Goal: Task Accomplishment & Management: Manage account settings

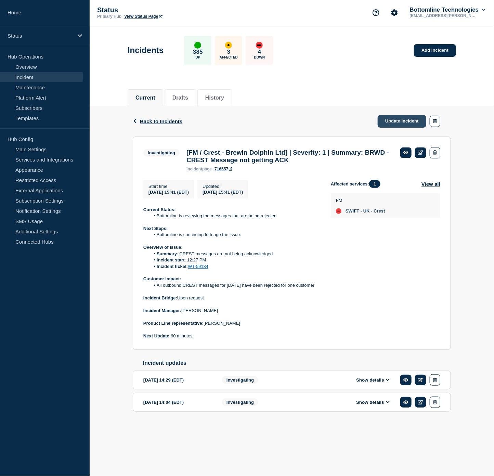
click at [400, 124] on link "Update incident" at bounding box center [402, 121] width 49 height 13
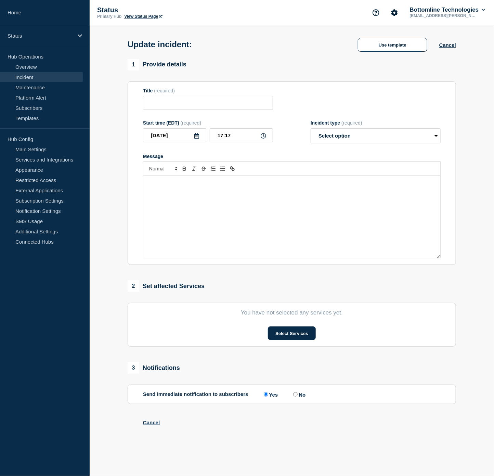
type input "[FM / Crest - Brewin Dolphin Ltd] | Severity: 1 | Summary: BRWD - CREST Message…"
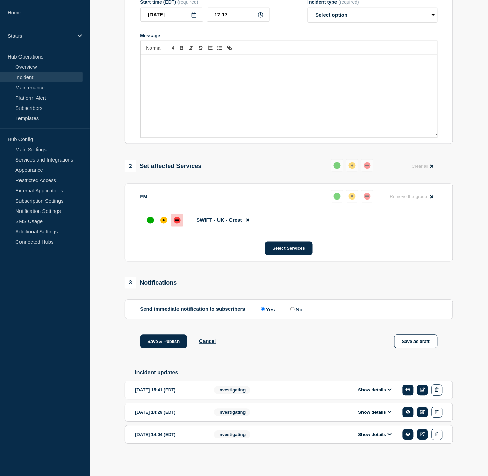
scroll to position [148, 0]
click at [371, 393] on button "Show details" at bounding box center [376, 390] width 38 height 6
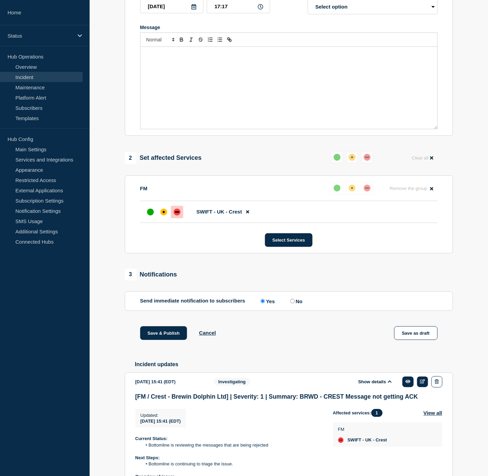
scroll to position [336, 0]
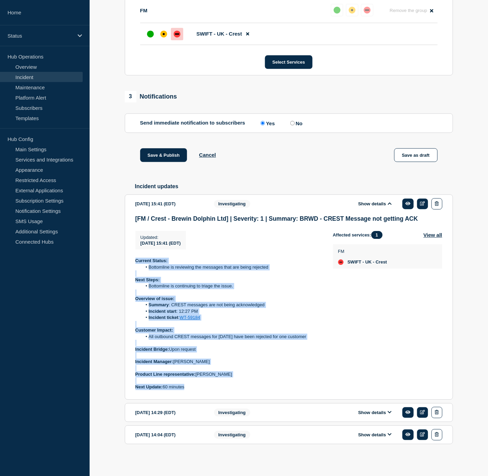
drag, startPoint x: 189, startPoint y: 387, endPoint x: 131, endPoint y: 261, distance: 138.1
click at [131, 261] on section "[DATE] 15:41 (EDT) Show details Investigating [FM / Crest - Brewin Dolphin Ltd]…" at bounding box center [289, 296] width 328 height 205
copy div "Current Status: Bottomline is reviewing the messages that are being rejected Ne…"
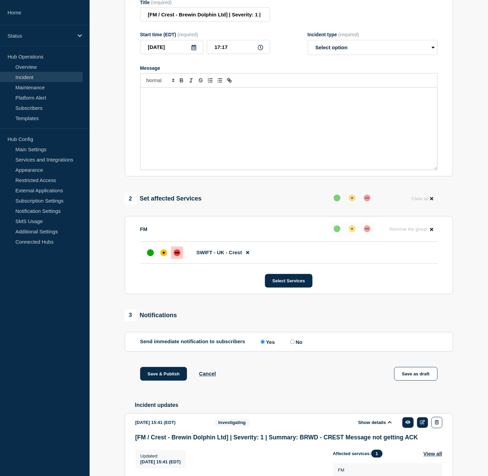
click at [226, 118] on div "Message" at bounding box center [289, 129] width 297 height 82
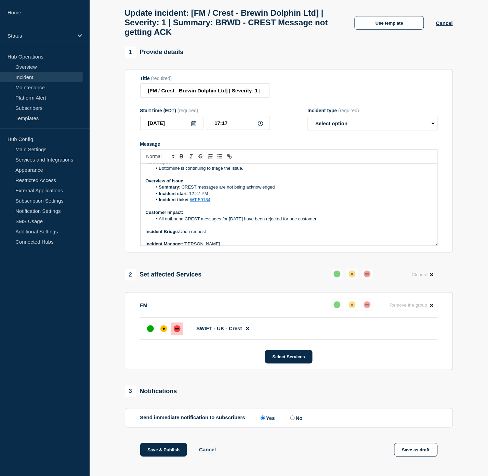
scroll to position [15, 0]
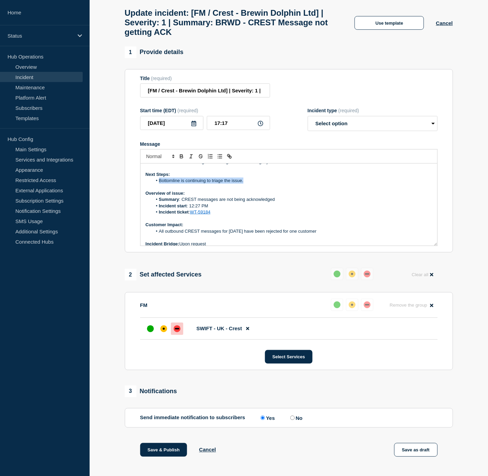
drag, startPoint x: 255, startPoint y: 187, endPoint x: 159, endPoint y: 188, distance: 95.5
click at [159, 184] on li "Bottomline is continuing to triage the issue." at bounding box center [292, 181] width 280 height 6
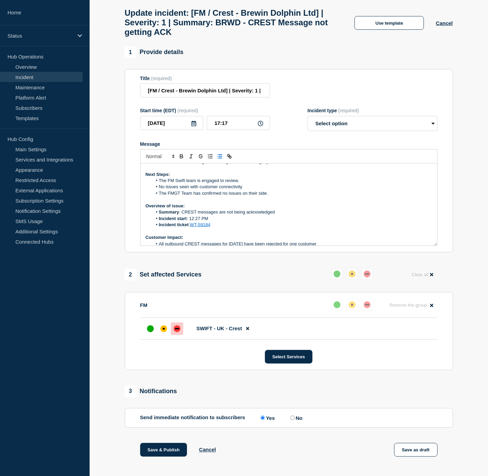
drag, startPoint x: 274, startPoint y: 199, endPoint x: 160, endPoint y: 187, distance: 114.9
click at [160, 187] on ol "The FM Swift team is engaged to review. No issues seen with customer connectivi…" at bounding box center [289, 187] width 287 height 19
copy ol "The FM Swift team is engaged to review. No issues seen with customer connectivi…"
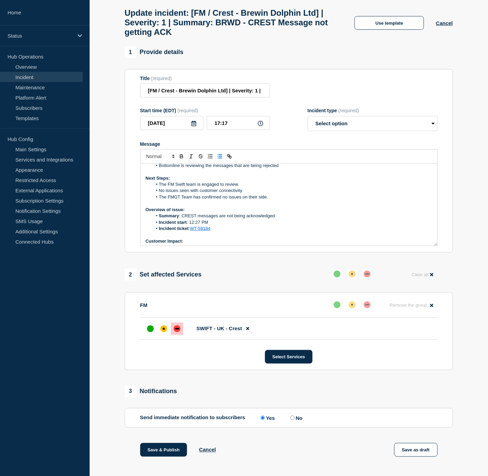
scroll to position [0, 0]
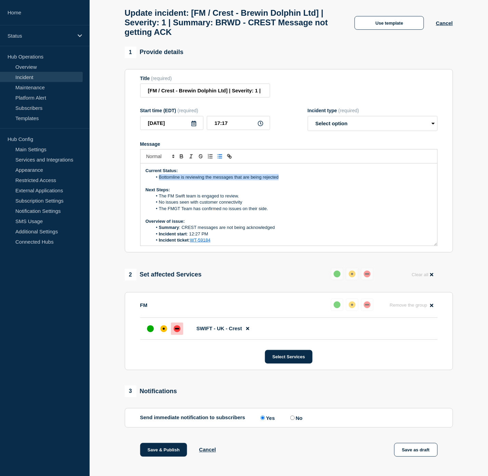
drag, startPoint x: 288, startPoint y: 183, endPoint x: 160, endPoint y: 185, distance: 128.3
click at [160, 180] on li "Bottomline is reviewing the messages that are being rejected" at bounding box center [292, 177] width 280 height 6
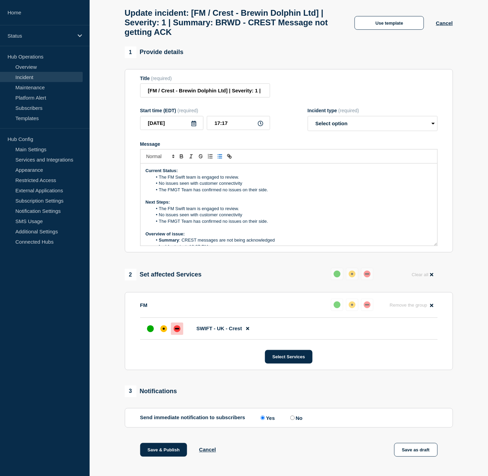
drag, startPoint x: 275, startPoint y: 226, endPoint x: 199, endPoint y: 214, distance: 76.9
click at [199, 214] on ol "The FM Swift team is engaged to review. No issues seen with customer connectivi…" at bounding box center [289, 215] width 287 height 19
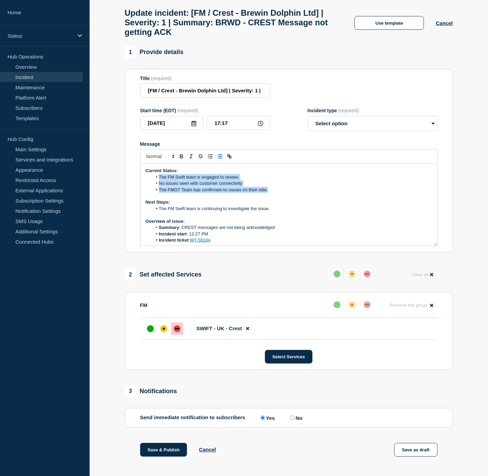
drag, startPoint x: 274, startPoint y: 196, endPoint x: 159, endPoint y: 185, distance: 115.1
click at [159, 185] on ol "The FM Swift team is engaged to review. No issues seen with customer connectivi…" at bounding box center [289, 183] width 287 height 19
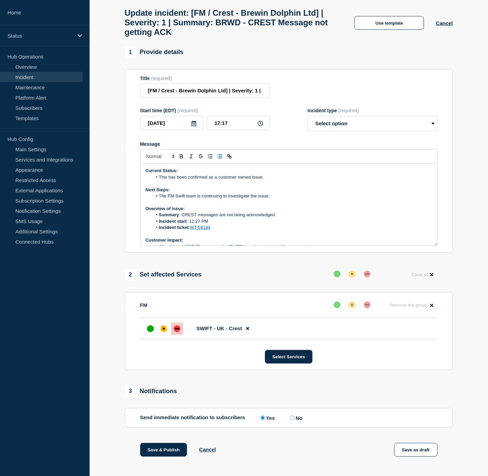
drag, startPoint x: 274, startPoint y: 203, endPoint x: 160, endPoint y: 207, distance: 114.0
click at [158, 199] on li "The FM Swift team is continuing to investigate the issue." at bounding box center [292, 196] width 280 height 6
click at [227, 199] on li "Bottomline will follow up with" at bounding box center [292, 196] width 280 height 6
click at [339, 125] on select "Select option Investigating Identified Monitoring Resolved" at bounding box center [373, 123] width 130 height 15
select select "resolved"
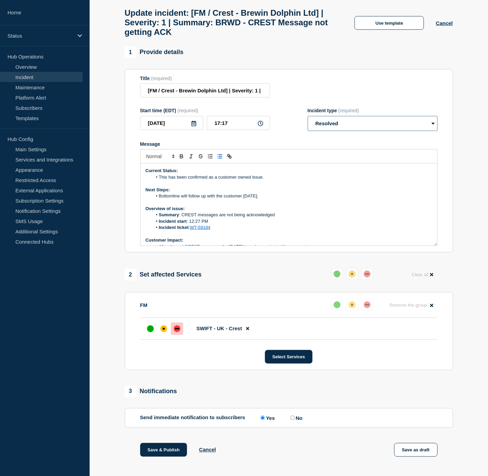
click at [308, 122] on select "Select option Investigating Identified Monitoring Resolved" at bounding box center [373, 123] width 130 height 15
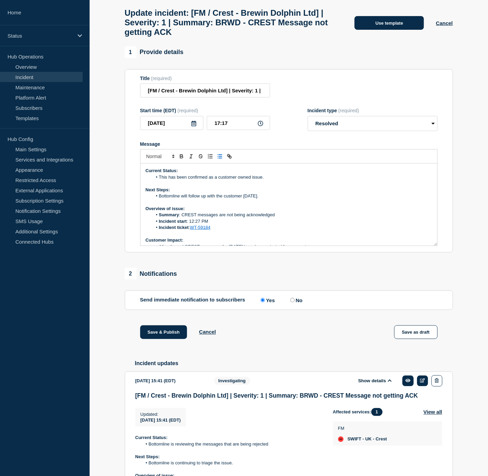
click at [386, 30] on button "Use template" at bounding box center [389, 23] width 69 height 14
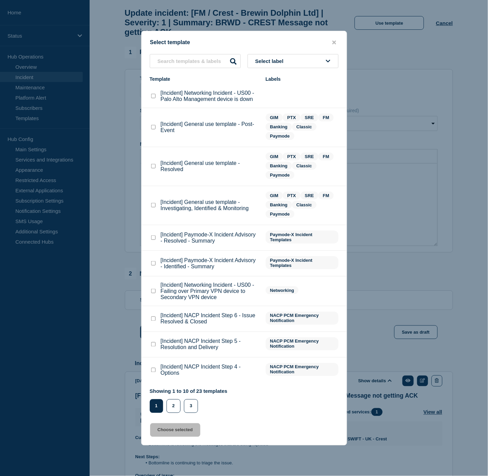
drag, startPoint x: 151, startPoint y: 168, endPoint x: 155, endPoint y: 171, distance: 4.9
click at [152, 168] on checkbox"] "[Incident] General use template - Resolved checkbox" at bounding box center [153, 166] width 4 height 4
checkbox checkbox"] "true"
click at [166, 426] on button "Choose selected" at bounding box center [175, 430] width 50 height 14
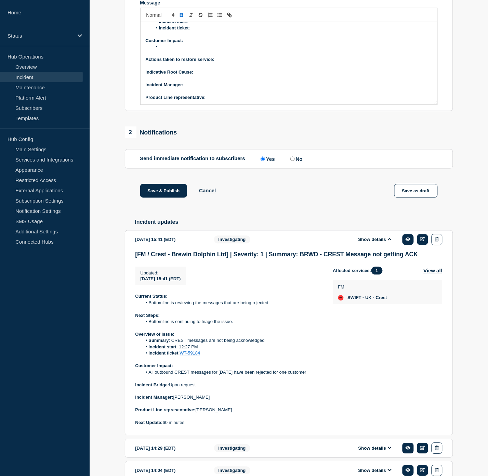
scroll to position [217, 0]
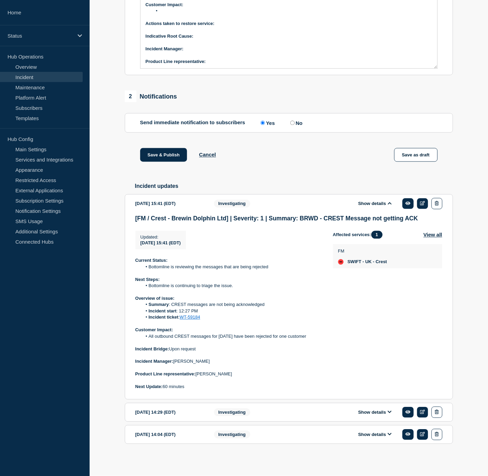
drag, startPoint x: 241, startPoint y: 374, endPoint x: 197, endPoint y: 372, distance: 44.2
click at [197, 372] on p "Product Line representative: [PERSON_NAME]" at bounding box center [228, 374] width 187 height 6
click at [238, 372] on p "Product Line representative: [PERSON_NAME]" at bounding box center [228, 374] width 187 height 6
drag, startPoint x: 241, startPoint y: 372, endPoint x: 137, endPoint y: 358, distance: 104.7
click at [137, 358] on div "Current Status: Bottomline is reviewing the messages that are being rejected Ne…" at bounding box center [228, 324] width 187 height 133
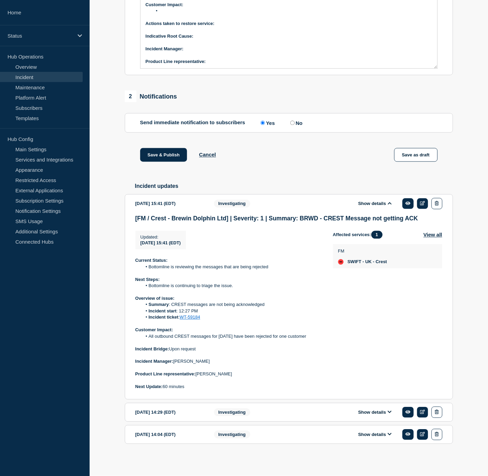
copy div "Incident Manager: [PERSON_NAME] Product Line representative: [PERSON_NAME]"
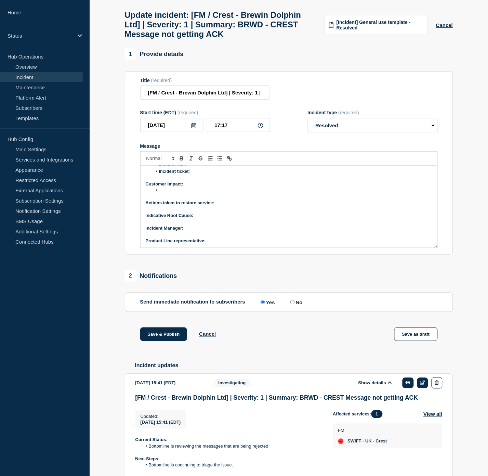
scroll to position [27, 0]
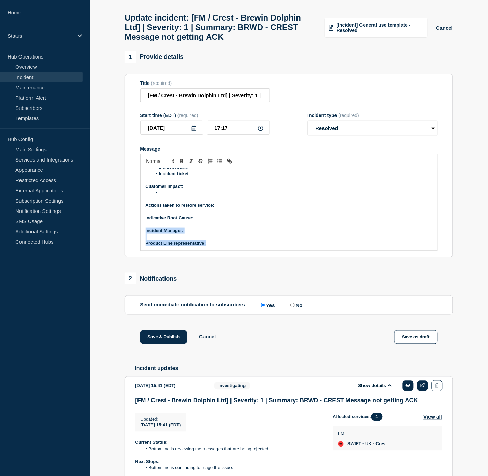
drag, startPoint x: 214, startPoint y: 251, endPoint x: 142, endPoint y: 238, distance: 72.7
click at [143, 238] on div "Current Status: Overview of issue: Summary : Incident start : Incident ticket :…" at bounding box center [289, 209] width 297 height 82
click at [213, 220] on p "Indicative Root Cause:" at bounding box center [289, 217] width 287 height 6
click at [206, 226] on p "Message" at bounding box center [289, 223] width 287 height 6
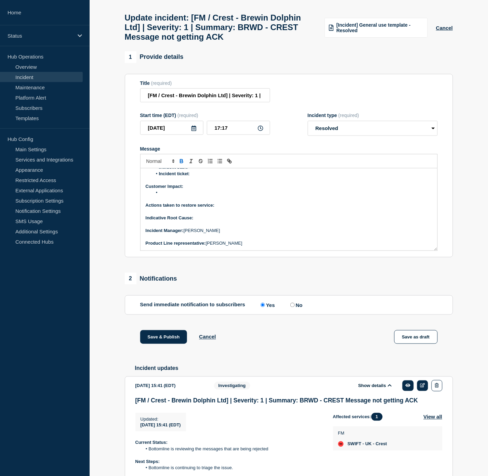
scroll to position [40, 0]
drag, startPoint x: 249, startPoint y: 224, endPoint x: 196, endPoint y: 225, distance: 53.0
click at [196, 221] on p "Indicative Root Cause: Customer owned issue." at bounding box center [289, 218] width 287 height 6
click at [179, 164] on icon "Toggle bold text" at bounding box center [182, 161] width 6 height 6
click at [247, 221] on p "Indicative Root Cause: Customer owned issue." at bounding box center [289, 218] width 287 height 6
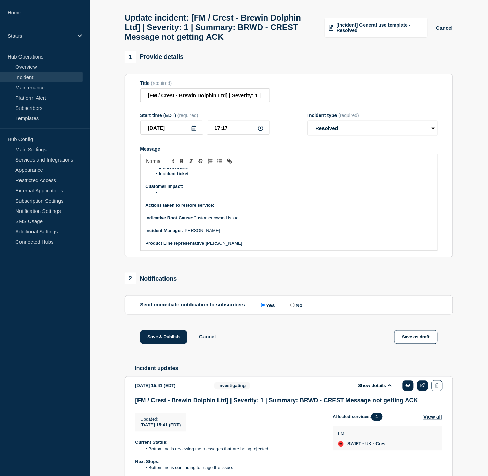
drag, startPoint x: 245, startPoint y: 223, endPoint x: 194, endPoint y: 223, distance: 51.3
click at [194, 221] on p "Indicative Root Cause: Customer owned issue." at bounding box center [289, 218] width 287 height 6
copy p "Customer owned issue."
click at [231, 202] on p "Message" at bounding box center [289, 199] width 287 height 6
click at [227, 208] on p "Actions taken to restore service:" at bounding box center [289, 205] width 287 height 6
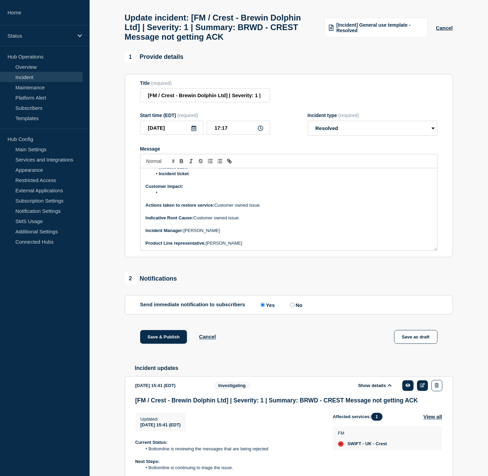
click at [178, 196] on li "Message" at bounding box center [292, 193] width 280 height 6
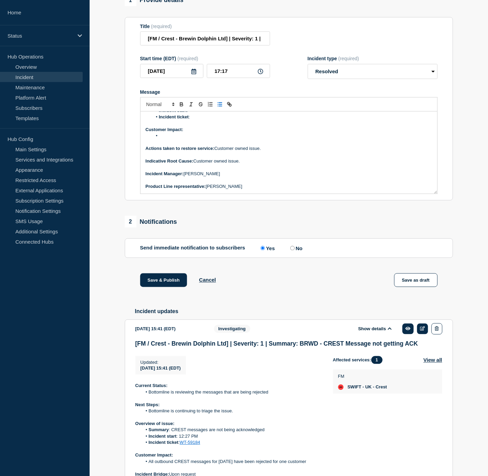
scroll to position [217, 0]
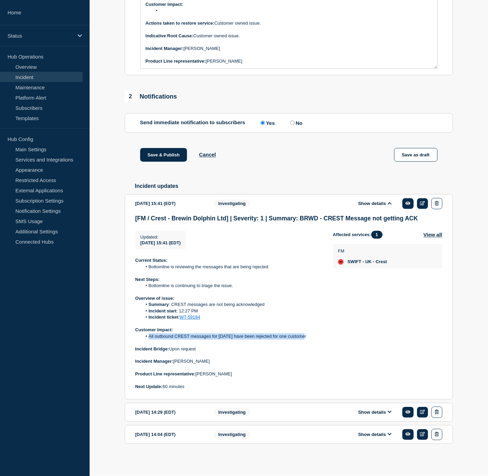
drag, startPoint x: 307, startPoint y: 336, endPoint x: 150, endPoint y: 339, distance: 157.1
click at [150, 339] on li "All outbound CREST messages for [DATE] have been rejected for one customer" at bounding box center [232, 337] width 180 height 6
copy li "All outbound CREST messages for [DATE] have been rejected for one customer"
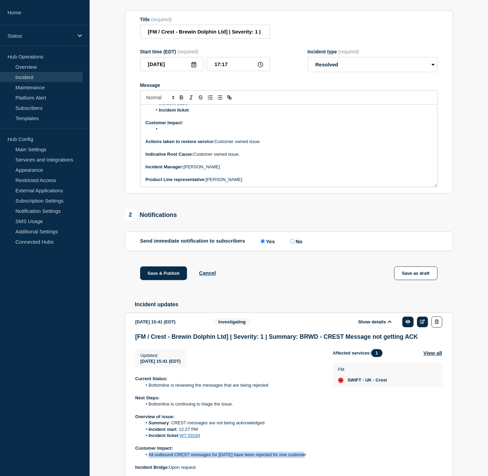
scroll to position [27, 0]
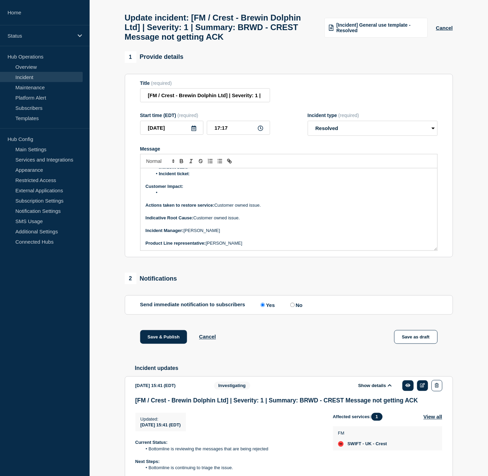
click at [166, 196] on li "Message" at bounding box center [292, 193] width 280 height 6
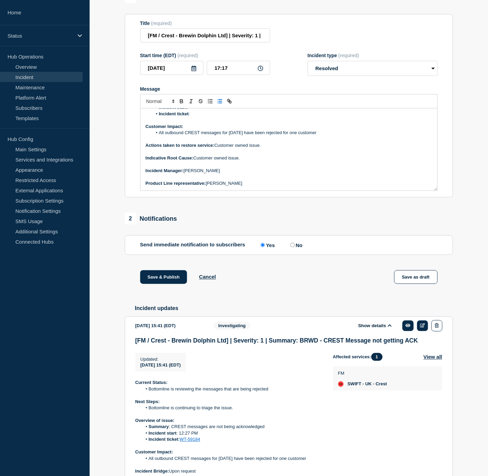
scroll to position [217, 0]
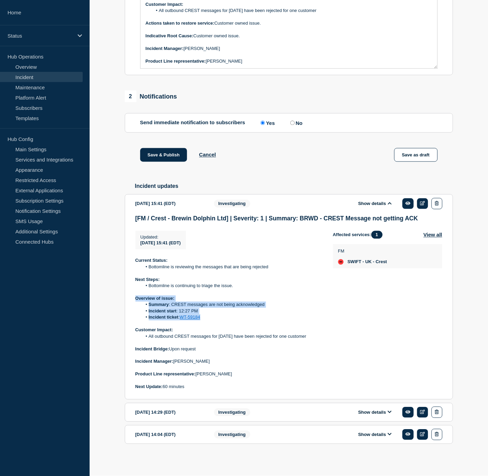
drag, startPoint x: 206, startPoint y: 319, endPoint x: 135, endPoint y: 298, distance: 73.7
click at [135, 298] on div "Current Status: Bottomline is reviewing the messages that are being rejected Ne…" at bounding box center [228, 324] width 187 height 133
copy div "Overview of issue: Summary : CREST messages are not being acknowledged Incident…"
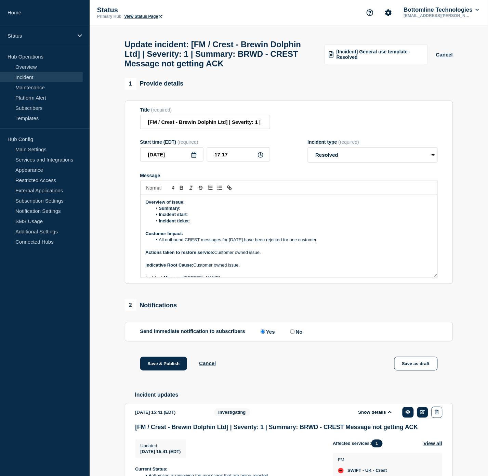
scroll to position [0, 0]
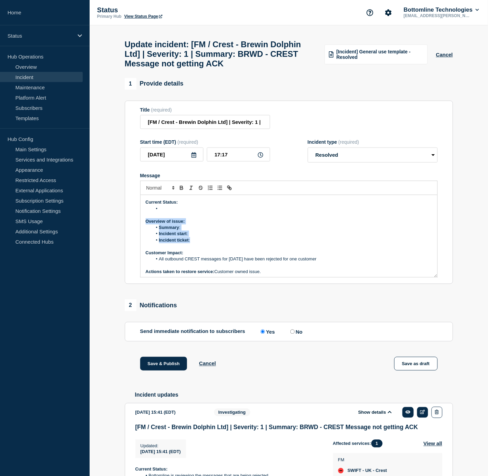
drag, startPoint x: 191, startPoint y: 247, endPoint x: 145, endPoint y: 228, distance: 49.4
click at [145, 228] on div "Current Status: Overview of issue: Summary : Incident start : Incident ticket :…" at bounding box center [289, 236] width 297 height 82
click at [173, 212] on li "Message" at bounding box center [292, 209] width 280 height 6
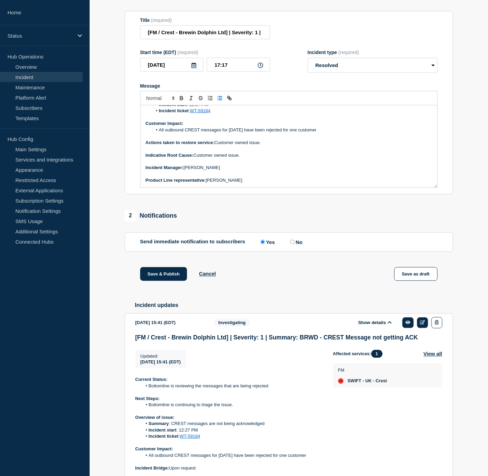
scroll to position [114, 0]
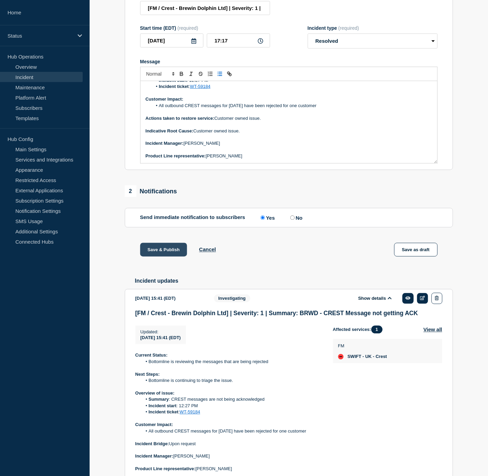
click at [171, 257] on button "Save & Publish" at bounding box center [163, 250] width 47 height 14
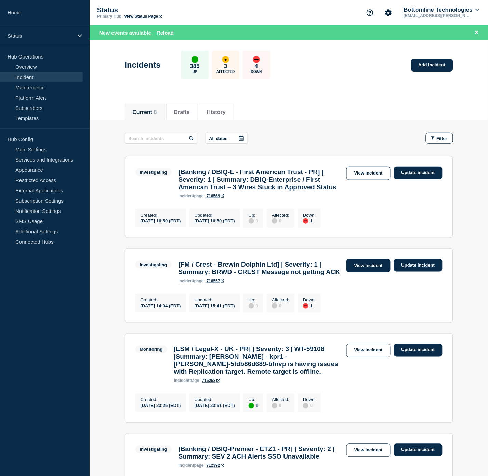
click at [365, 272] on link "View incident" at bounding box center [369, 265] width 44 height 13
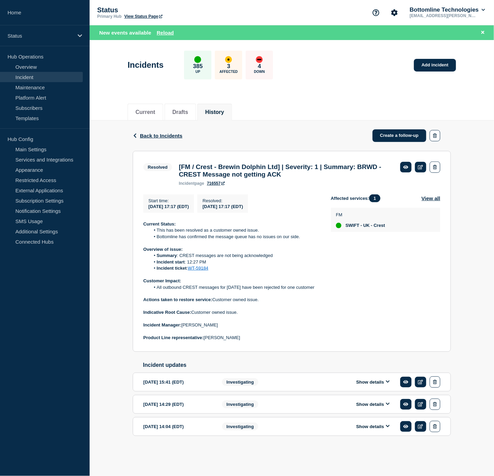
click at [376, 385] on button "Show details" at bounding box center [373, 382] width 38 height 6
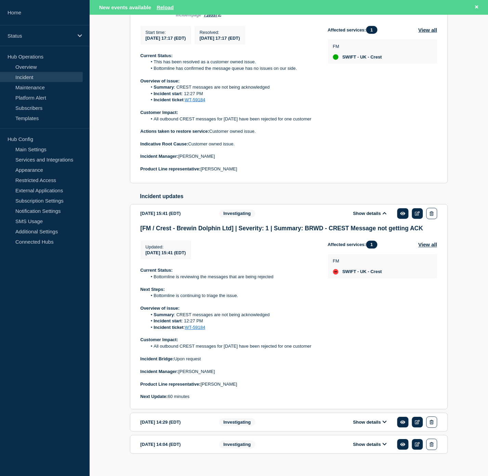
scroll to position [184, 0]
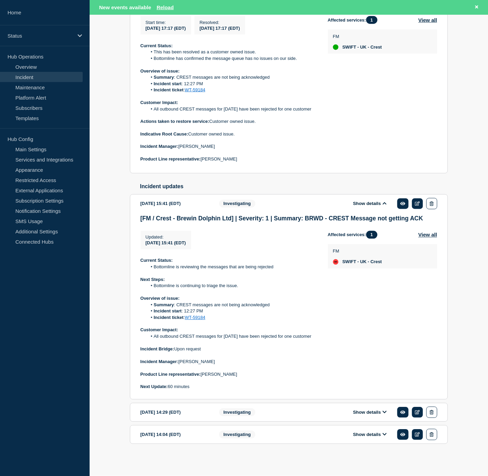
drag, startPoint x: 370, startPoint y: 432, endPoint x: 363, endPoint y: 426, distance: 9.4
click at [370, 432] on button "Show details" at bounding box center [370, 435] width 38 height 6
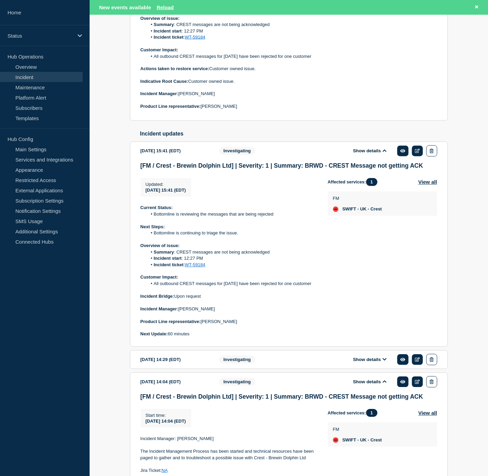
scroll to position [302, 0]
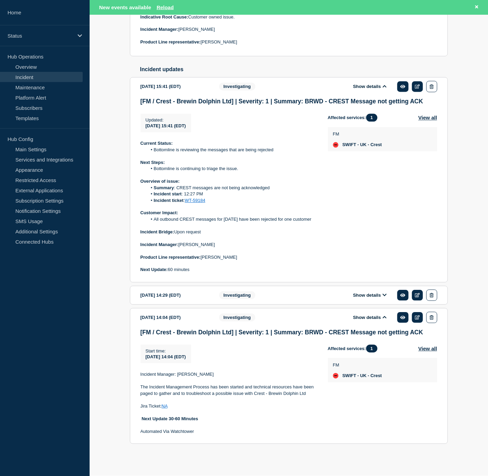
click at [368, 295] on button "Show details" at bounding box center [370, 296] width 38 height 6
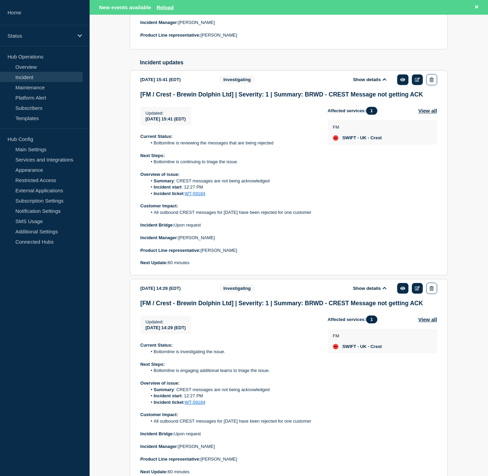
drag, startPoint x: 475, startPoint y: 295, endPoint x: 468, endPoint y: 300, distance: 9.0
click at [475, 295] on div "Back Back to Incidents Create a follow-up Resolved [FM / Crest - Brewin Dolphin…" at bounding box center [289, 231] width 399 height 827
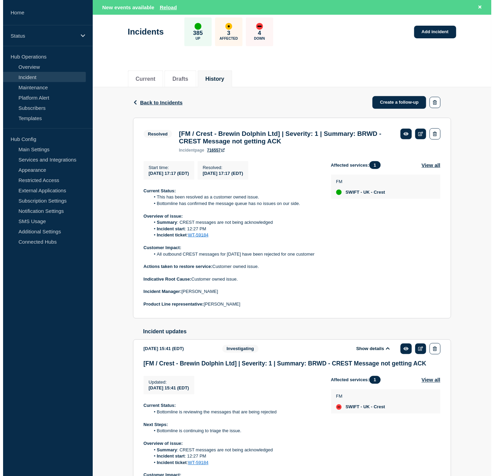
scroll to position [0, 0]
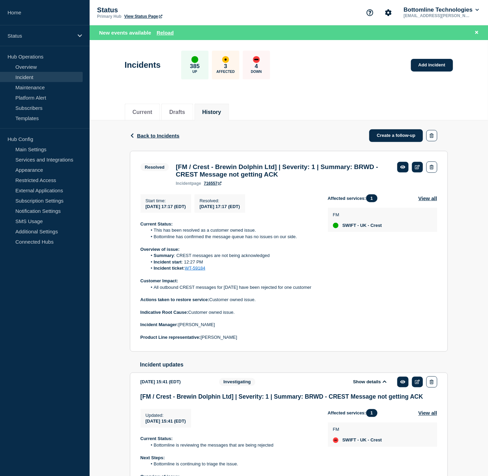
click at [26, 76] on link "Incident" at bounding box center [41, 77] width 83 height 10
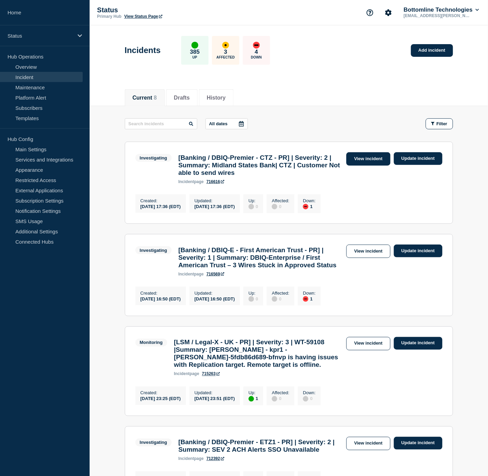
click at [370, 155] on link "View incident" at bounding box center [369, 158] width 44 height 13
